Goal: Navigation & Orientation: Find specific page/section

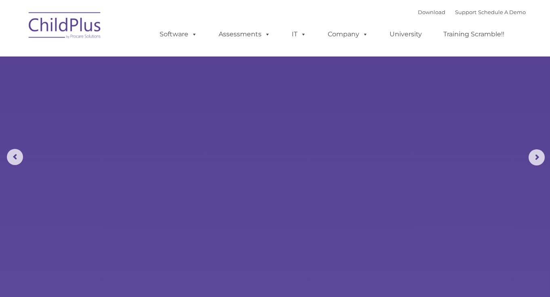
select select "MEDIUM"
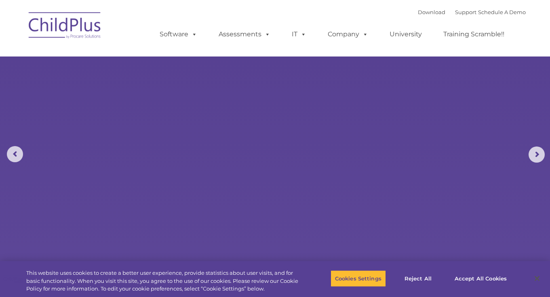
scroll to position [3, 0]
click at [434, 146] on rs-slides "Learn More Request a Demo The Future of ChildPlus is Here! Boost your productiv…" at bounding box center [275, 154] width 550 height 315
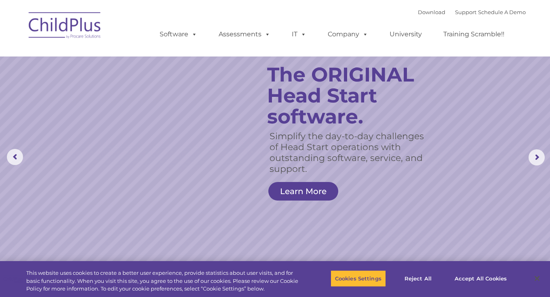
scroll to position [0, 0]
click at [78, 26] on img at bounding box center [65, 26] width 81 height 40
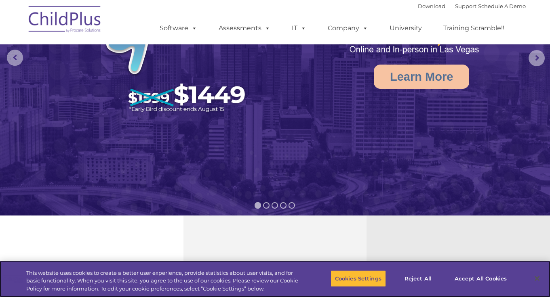
select select "MEDIUM"
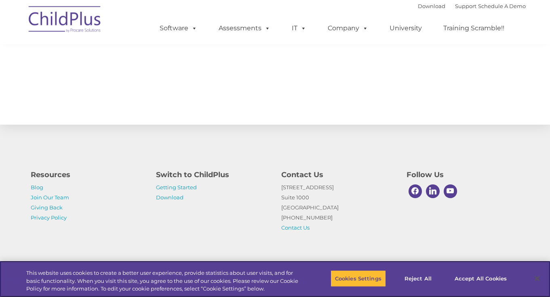
scroll to position [898, 0]
click at [183, 187] on link "Getting Started" at bounding box center [176, 187] width 41 height 6
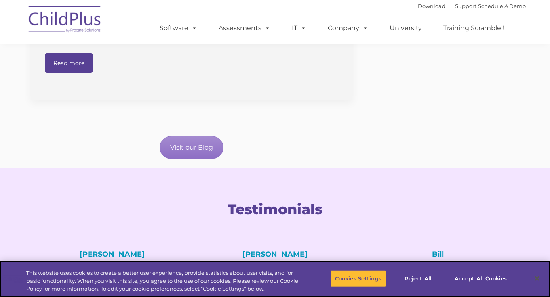
scroll to position [651, 0]
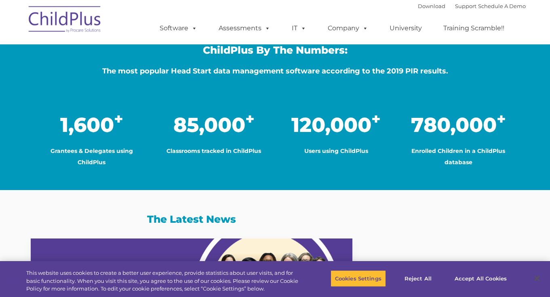
click at [63, 30] on img at bounding box center [65, 20] width 81 height 40
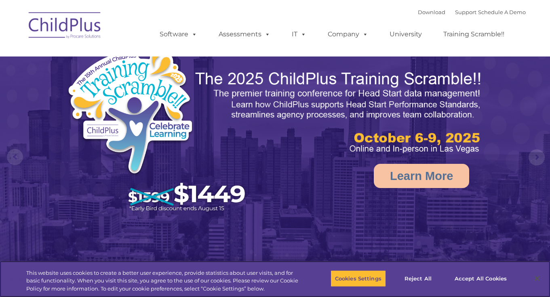
select select "MEDIUM"
click at [455, 12] on link "Support" at bounding box center [465, 12] width 21 height 6
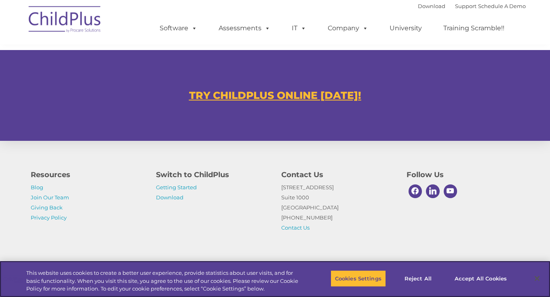
scroll to position [488, 0]
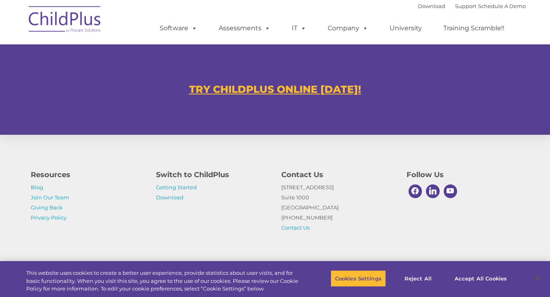
click at [291, 91] on u "TRY CHILDPLUS ONLINE [DATE]!" at bounding box center [275, 89] width 172 height 12
